Goal: Task Accomplishment & Management: Manage account settings

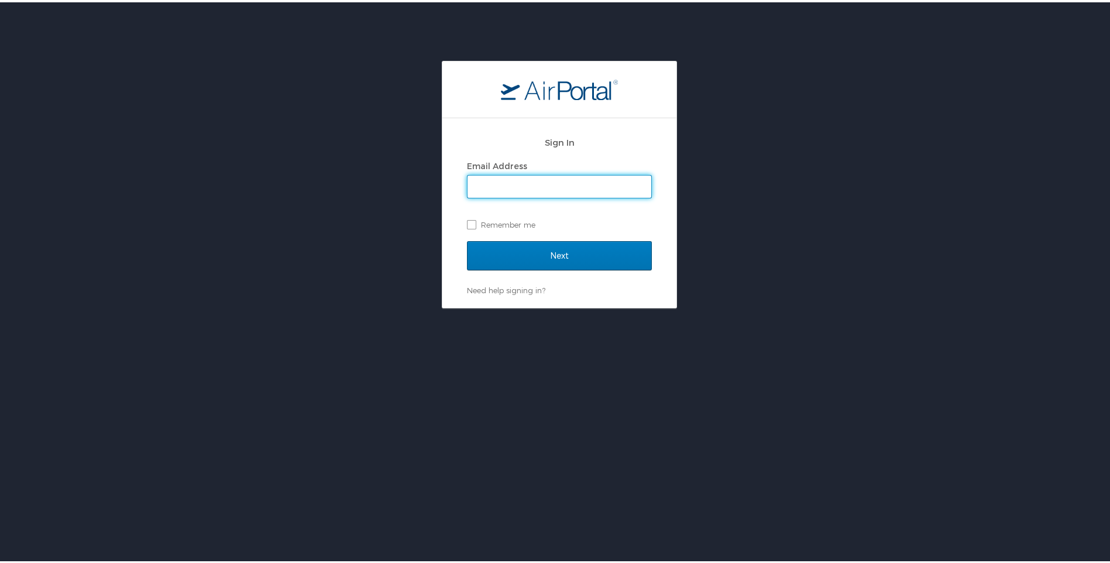
click at [489, 184] on input "Email Address" at bounding box center [559, 184] width 184 height 22
type input "hsalvo@rtt-jv.com"
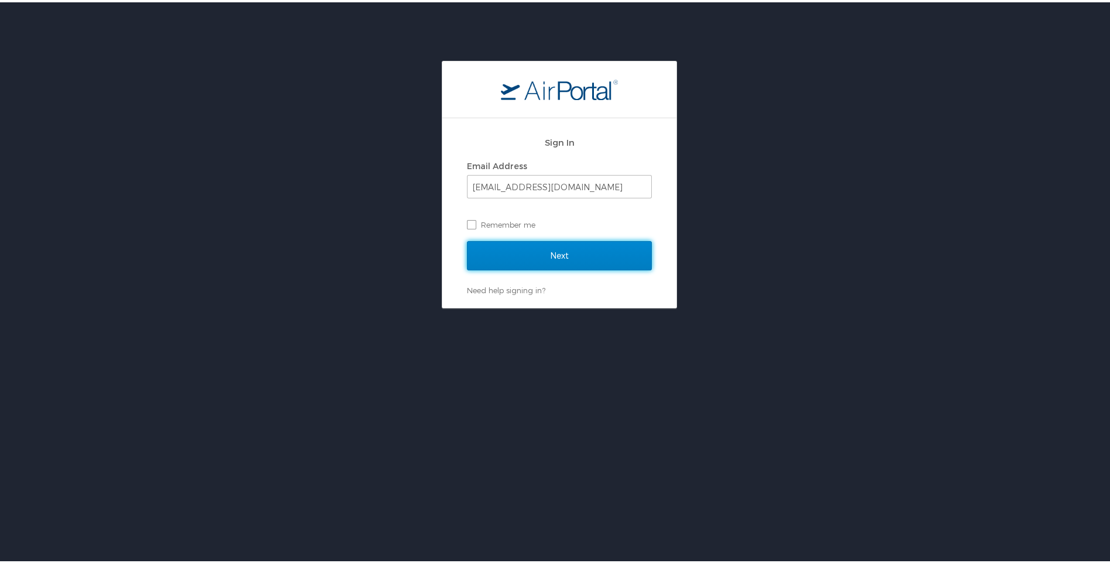
click at [540, 240] on input "Next" at bounding box center [559, 253] width 185 height 29
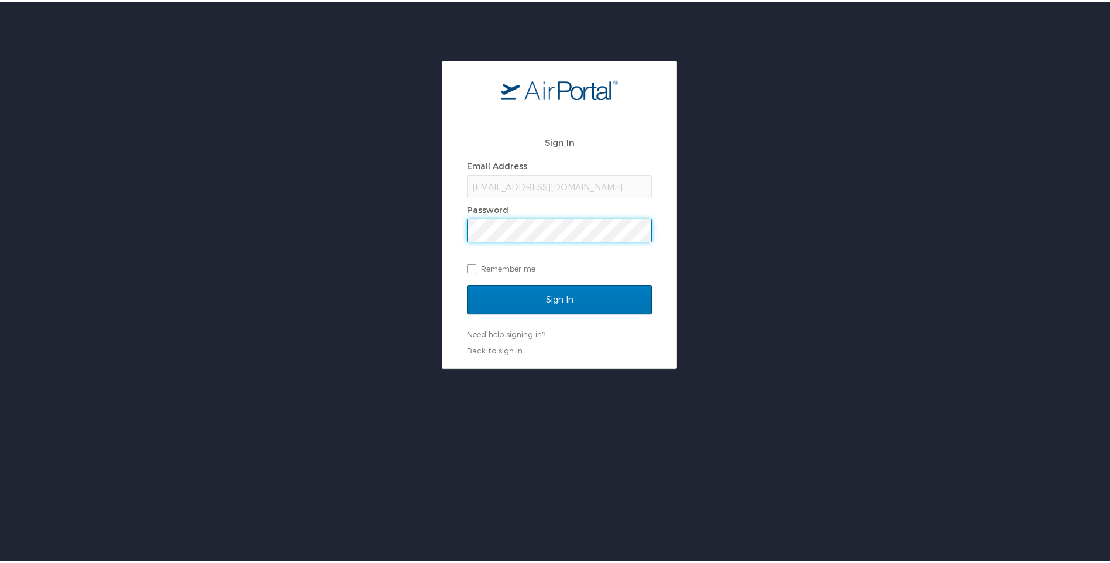
click at [467, 283] on input "Sign In" at bounding box center [559, 297] width 185 height 29
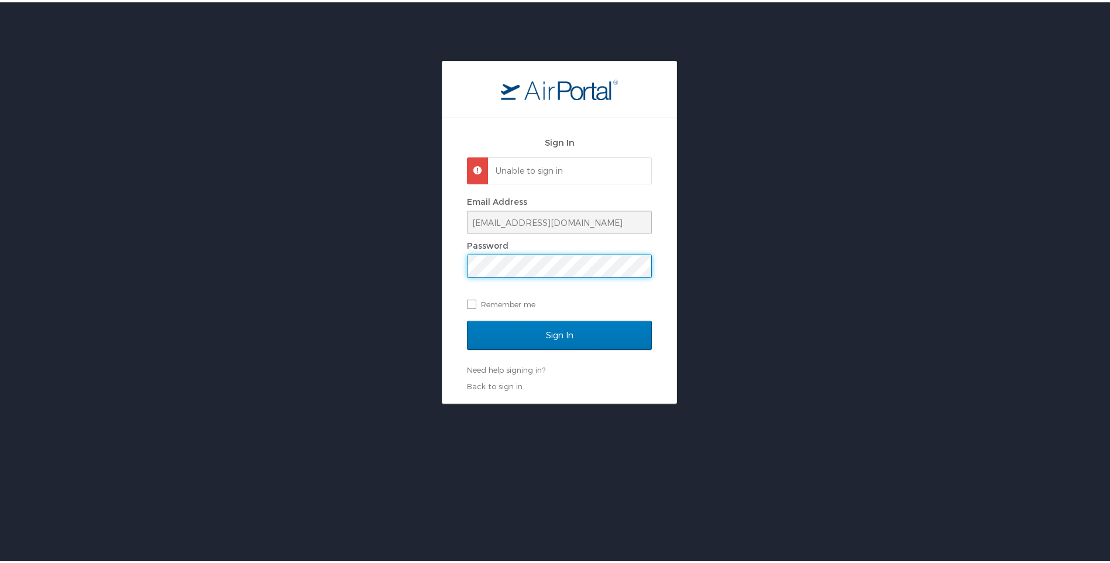
click at [467, 318] on input "Sign In" at bounding box center [559, 332] width 185 height 29
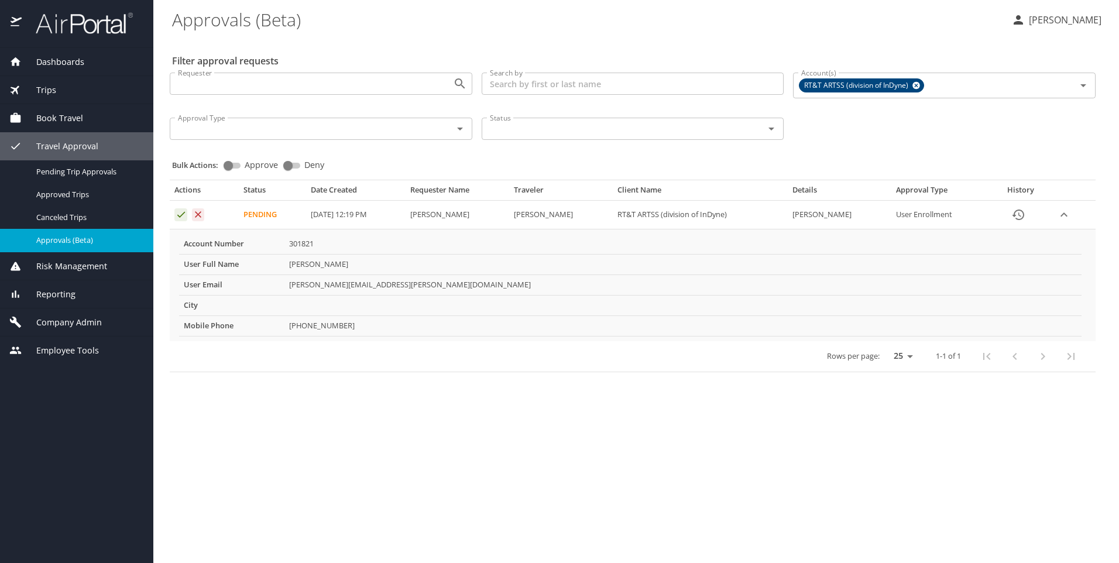
click at [176, 217] on icon "Approval table" at bounding box center [181, 214] width 11 height 11
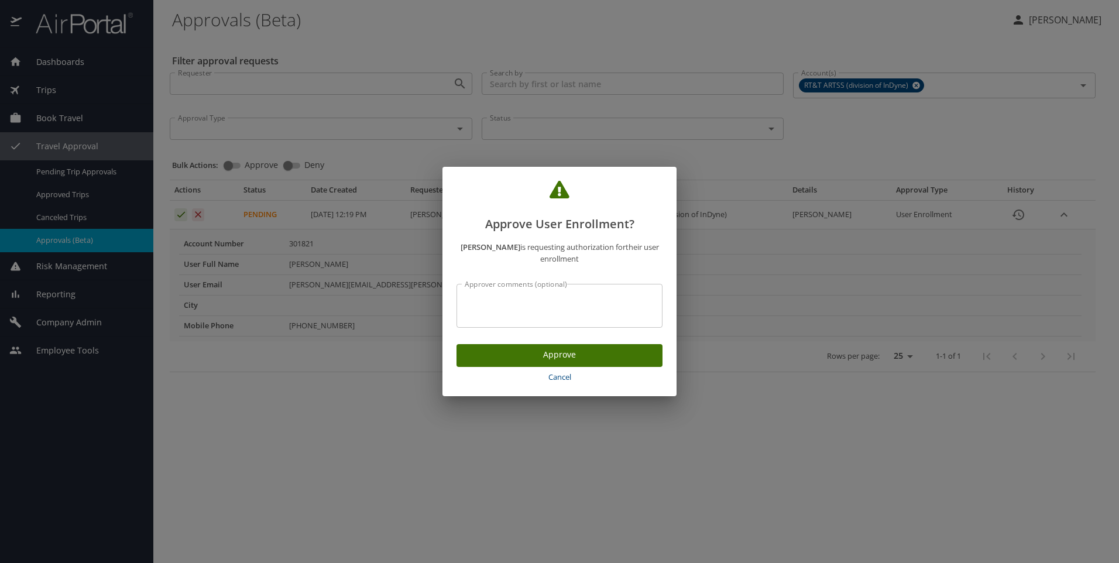
click at [534, 360] on span "Approve" at bounding box center [559, 354] width 187 height 15
